Goal: Find specific page/section: Find specific page/section

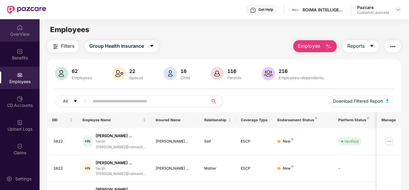
click at [17, 29] on img at bounding box center [20, 28] width 6 height 6
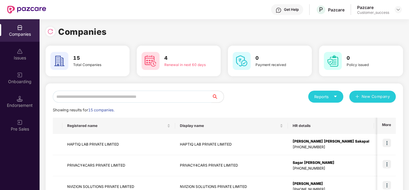
click at [256, 97] on div "Reports New Company" at bounding box center [309, 97] width 171 height 12
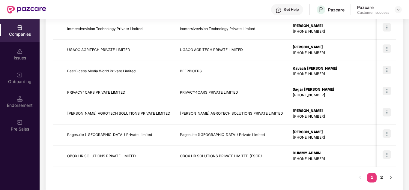
scroll to position [189, 0]
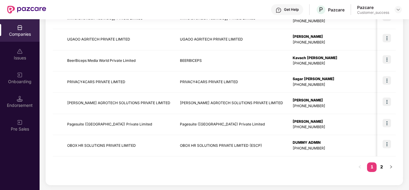
drag, startPoint x: 381, startPoint y: 168, endPoint x: 379, endPoint y: 170, distance: 3.4
click at [379, 170] on link "2" at bounding box center [381, 166] width 10 height 9
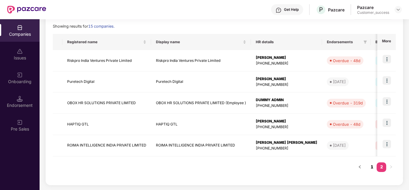
click at [373, 169] on link "1" at bounding box center [372, 166] width 10 height 9
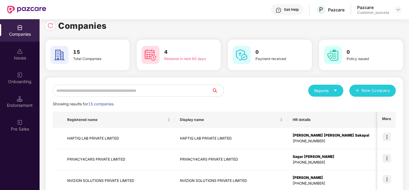
scroll to position [0, 0]
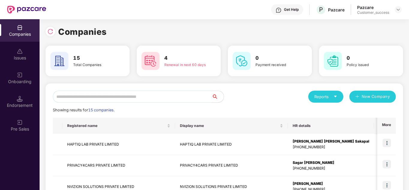
click at [267, 107] on div "Showing results for 15 companies." at bounding box center [224, 110] width 343 height 6
drag, startPoint x: 402, startPoint y: 7, endPoint x: 287, endPoint y: 30, distance: 117.0
click at [287, 30] on div "Companies" at bounding box center [224, 31] width 357 height 13
drag, startPoint x: 397, startPoint y: 11, endPoint x: 280, endPoint y: 39, distance: 120.3
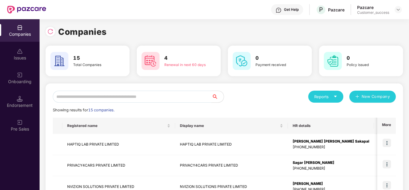
click at [396, 9] on img at bounding box center [398, 9] width 5 height 5
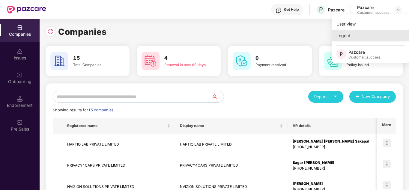
click at [364, 35] on div "Logout" at bounding box center [370, 36] width 78 height 12
